Goal: Find specific page/section: Find specific page/section

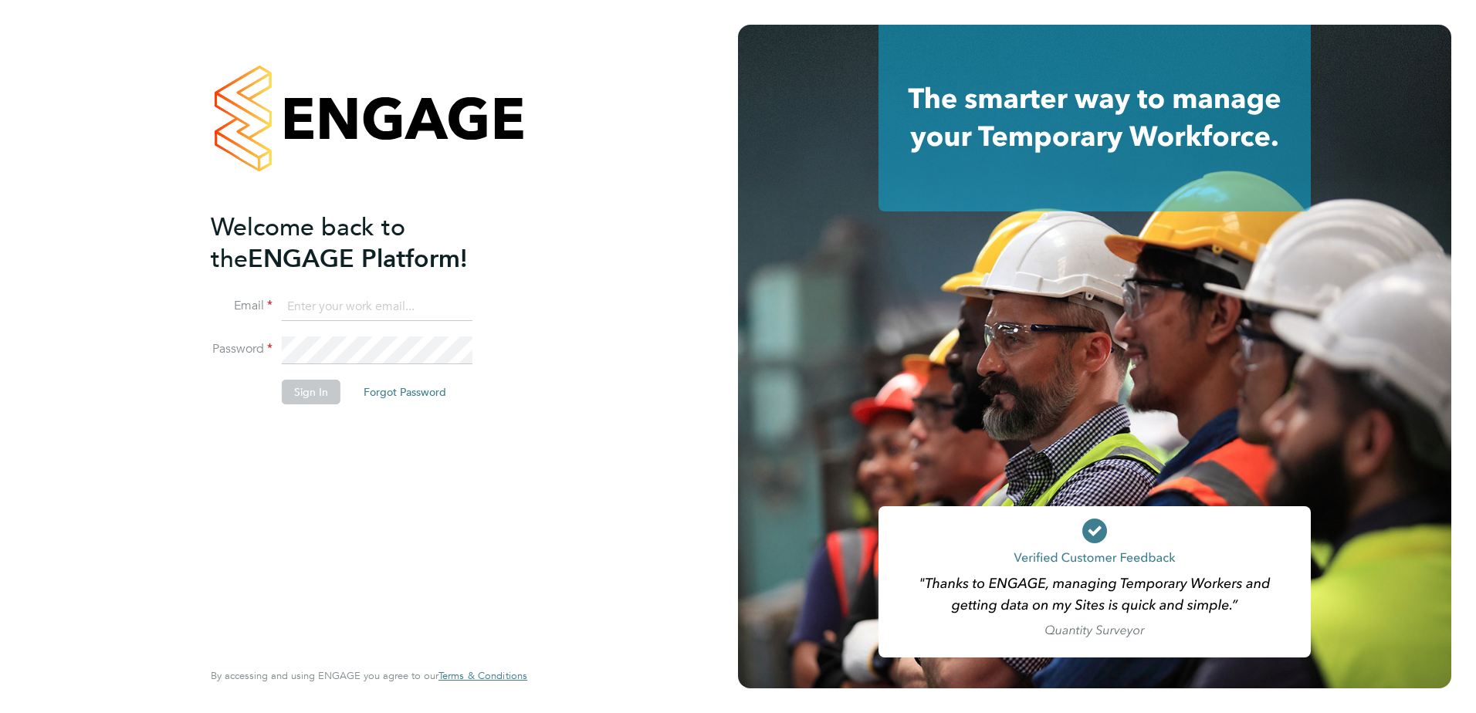
type input "johnny.walsh@vistry.co.uk"
click at [298, 396] on button "Sign In" at bounding box center [311, 392] width 59 height 25
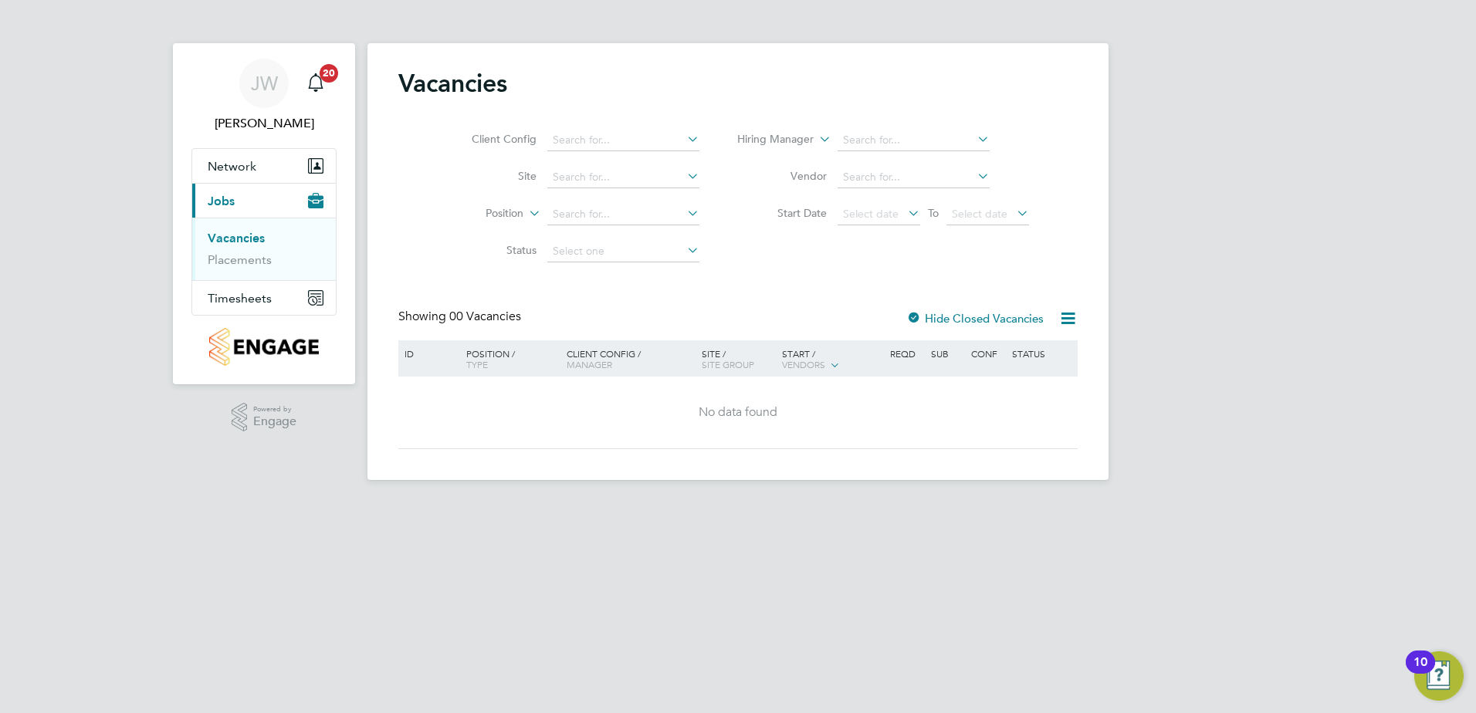
click at [232, 268] on ul "Vacancies Placements" at bounding box center [264, 249] width 144 height 63
click at [235, 262] on link "Placements" at bounding box center [240, 259] width 64 height 15
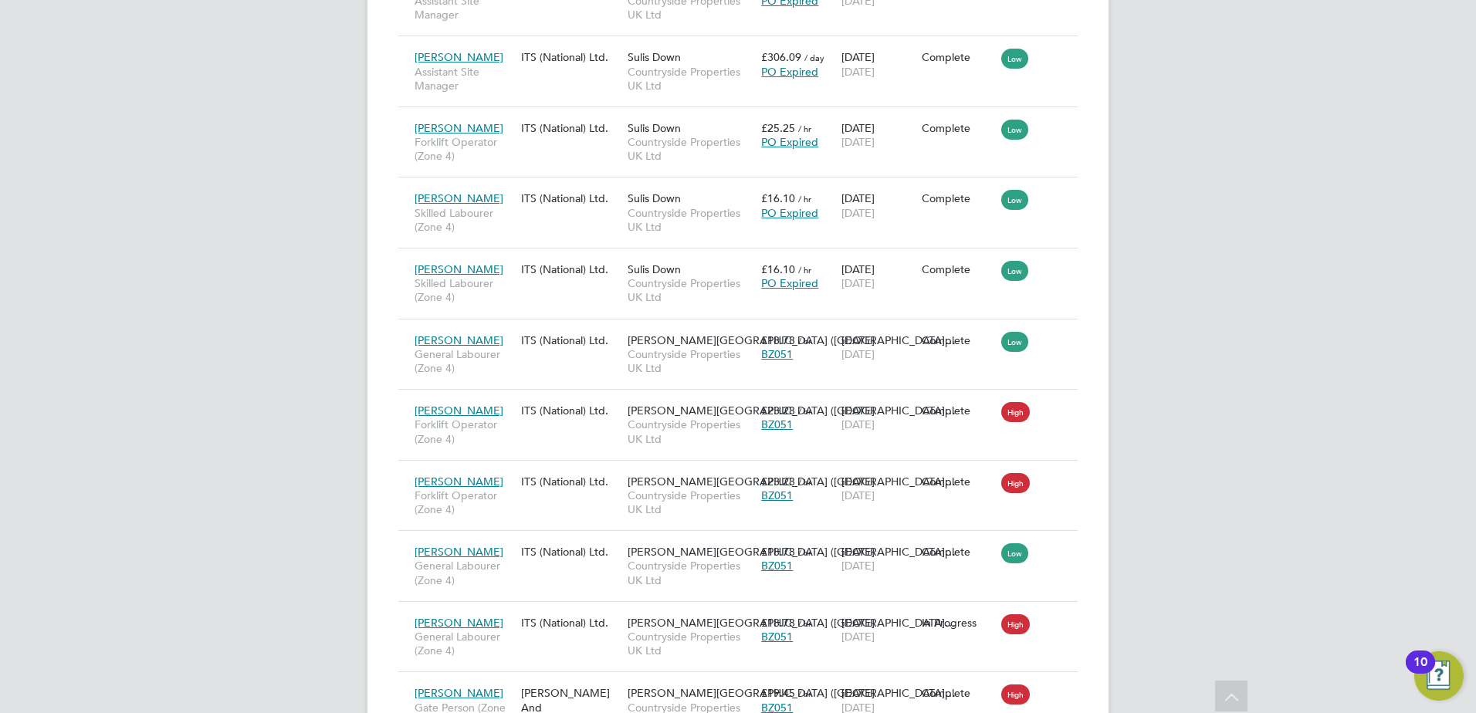
click at [1288, 211] on div "[PERSON_NAME] [PERSON_NAME] Notifications 20 Applications: Network Team Members…" at bounding box center [738, 105] width 1476 height 2835
